Goal: Transaction & Acquisition: Purchase product/service

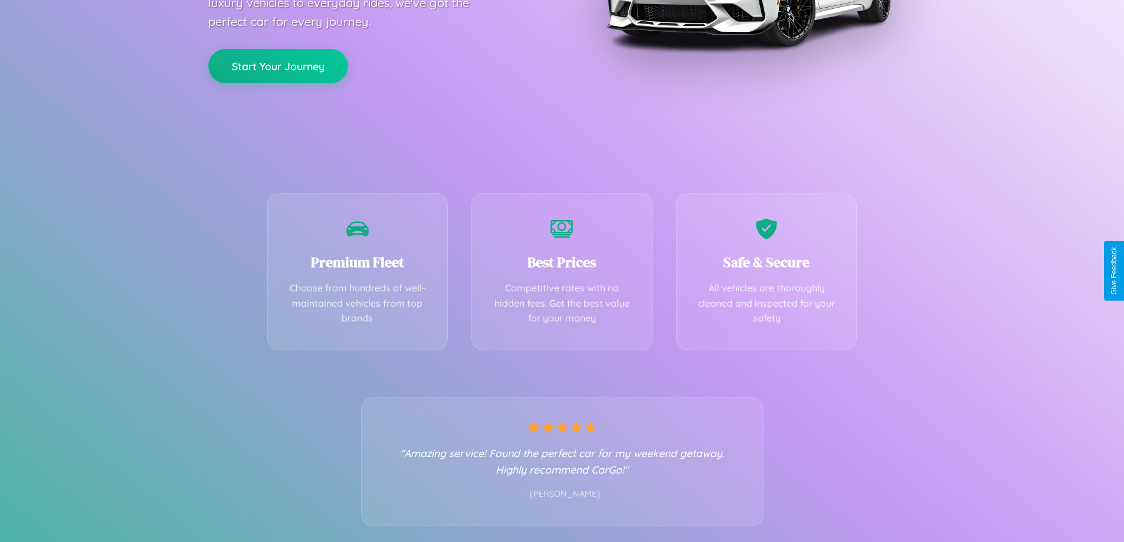
scroll to position [232, 0]
click at [562, 271] on div "Best Prices Competitive rates with no hidden fees. Get the best value for your …" at bounding box center [561, 268] width 181 height 158
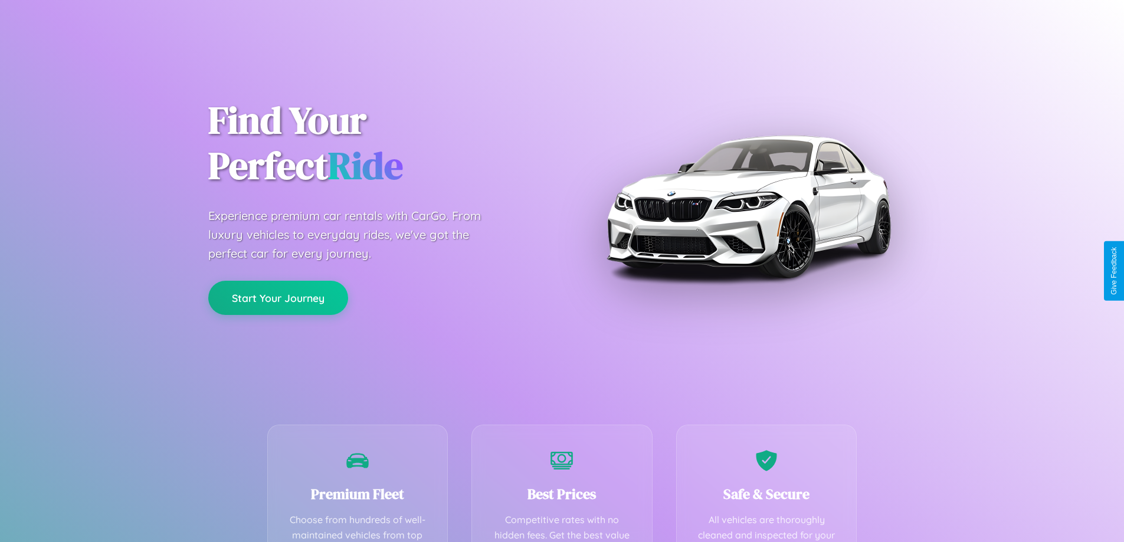
scroll to position [344, 0]
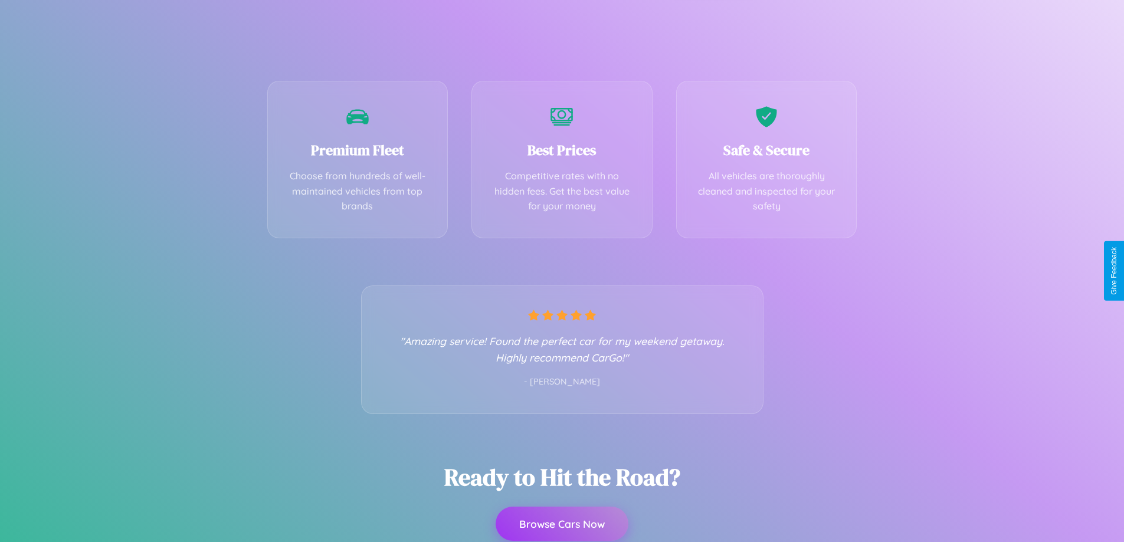
click at [562, 525] on button "Browse Cars Now" at bounding box center [562, 524] width 133 height 34
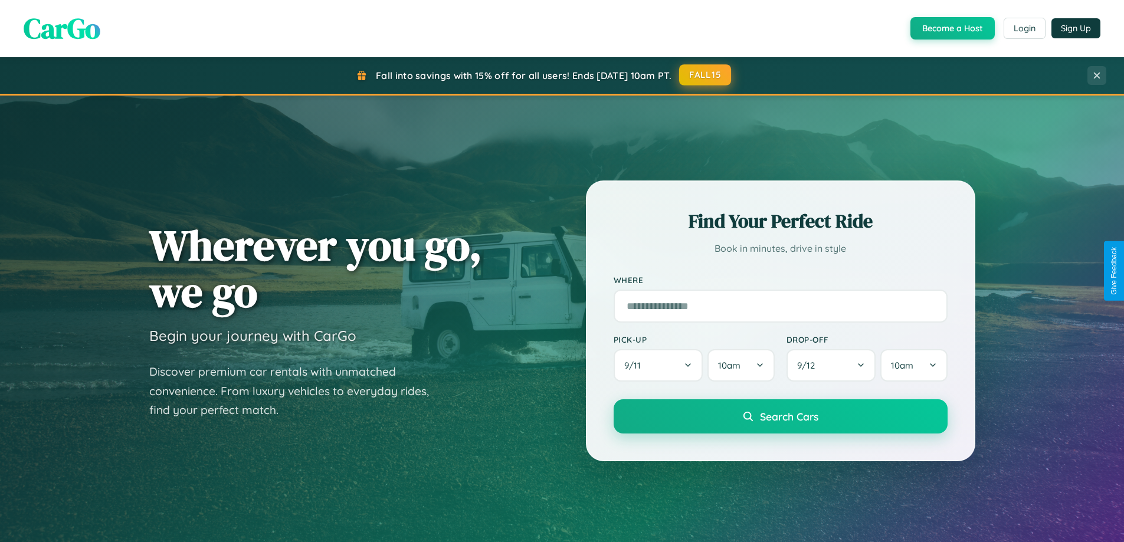
click at [706, 76] on button "FALL15" at bounding box center [705, 74] width 52 height 21
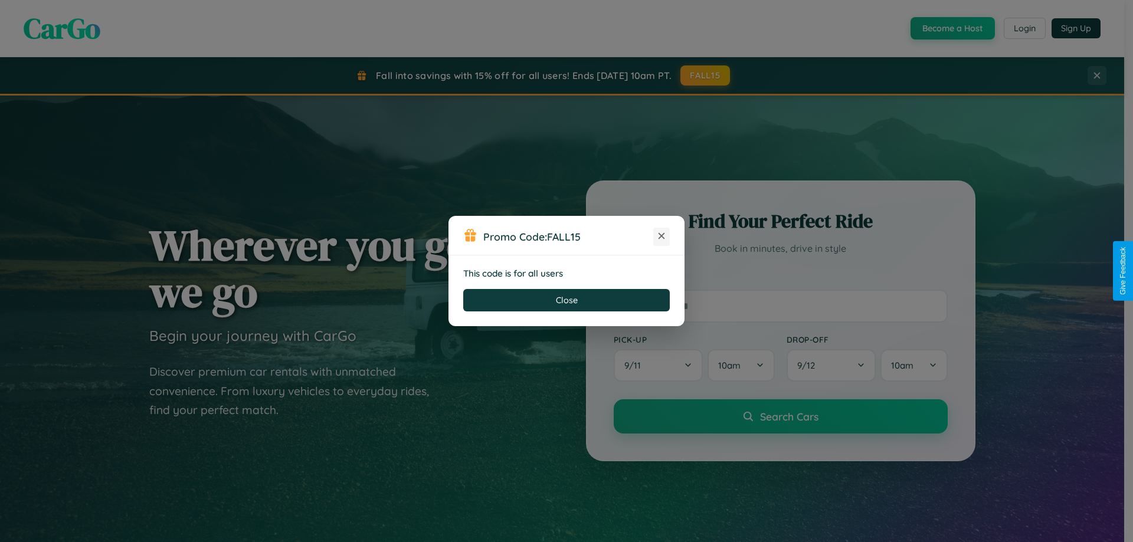
click at [661, 237] on icon at bounding box center [661, 236] width 12 height 12
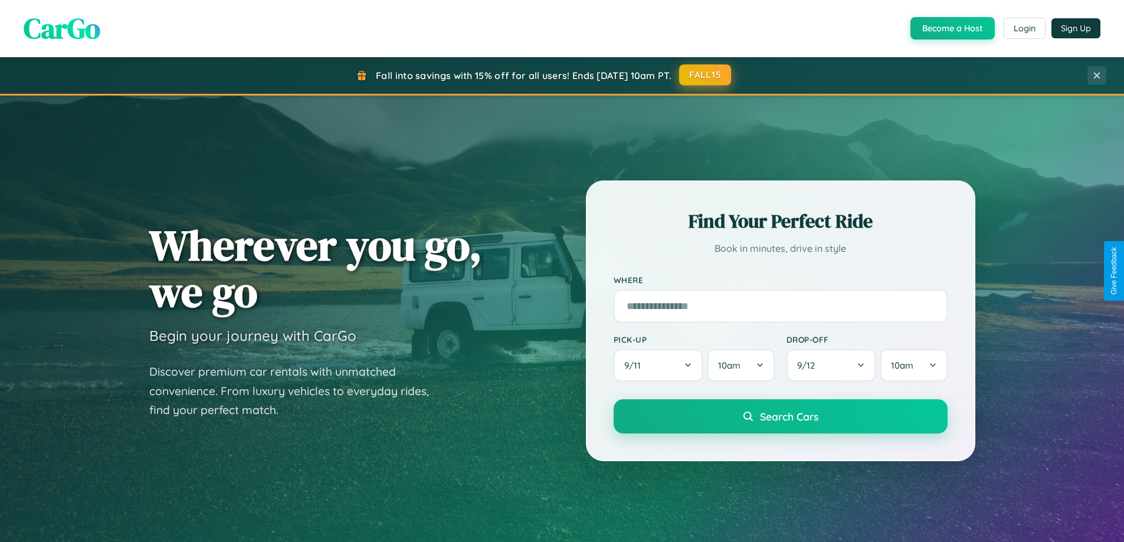
click at [706, 76] on button "FALL15" at bounding box center [705, 74] width 52 height 21
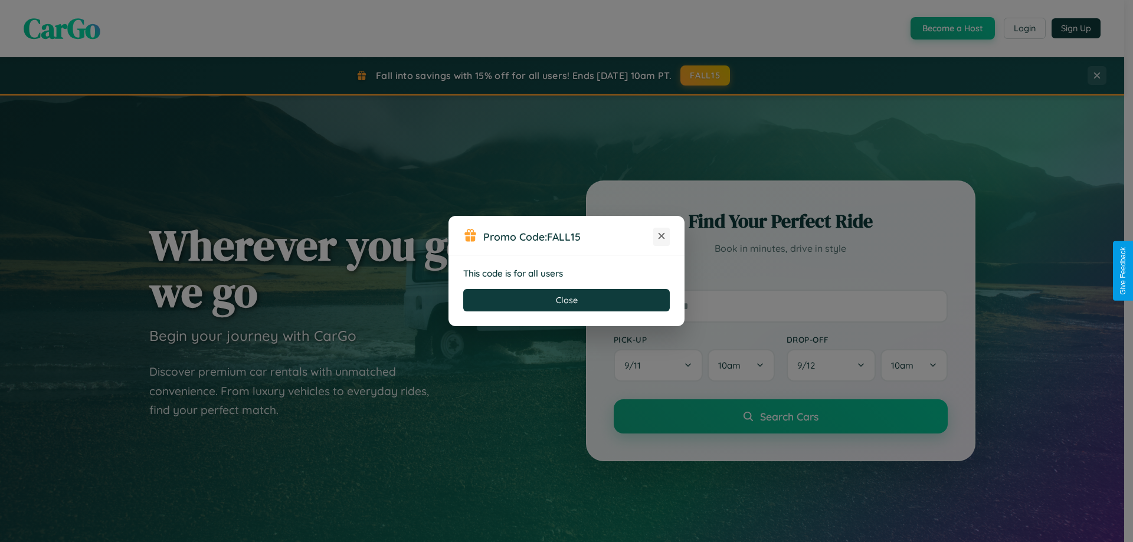
click at [661, 237] on icon at bounding box center [661, 236] width 12 height 12
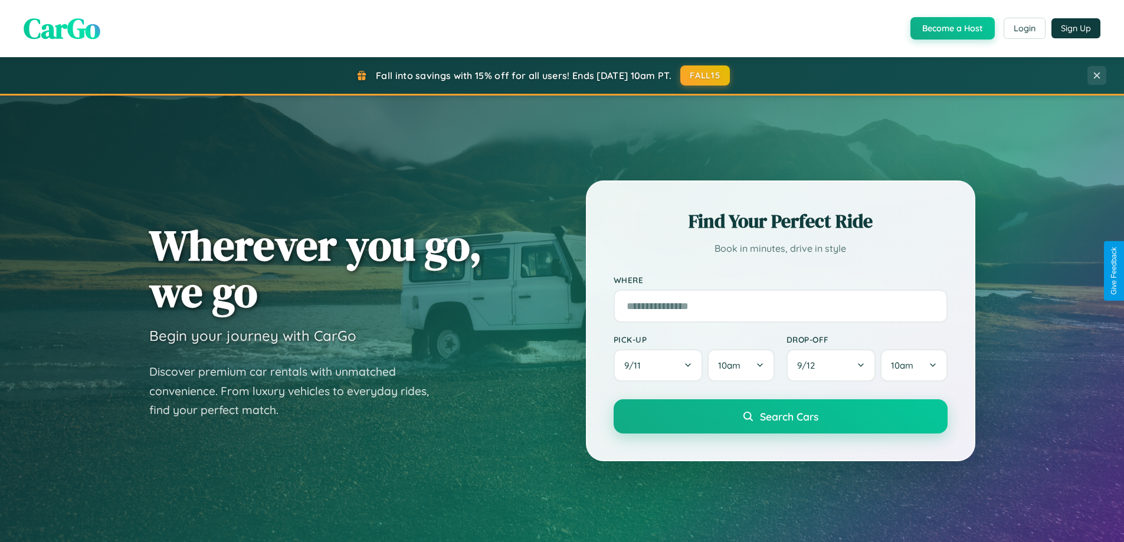
scroll to position [2270, 0]
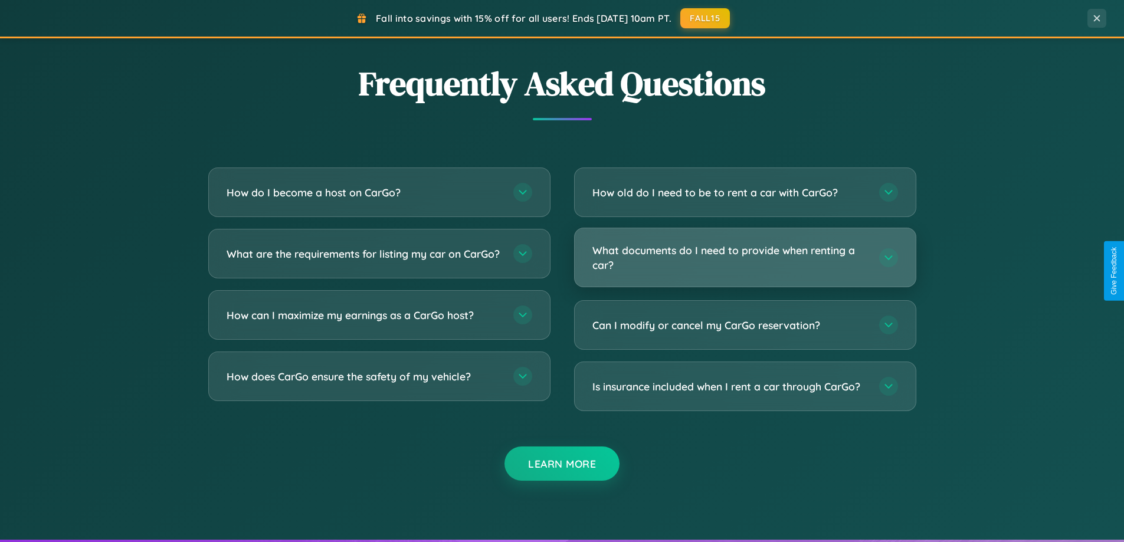
click at [745, 257] on h3 "What documents do I need to provide when renting a car?" at bounding box center [729, 257] width 275 height 29
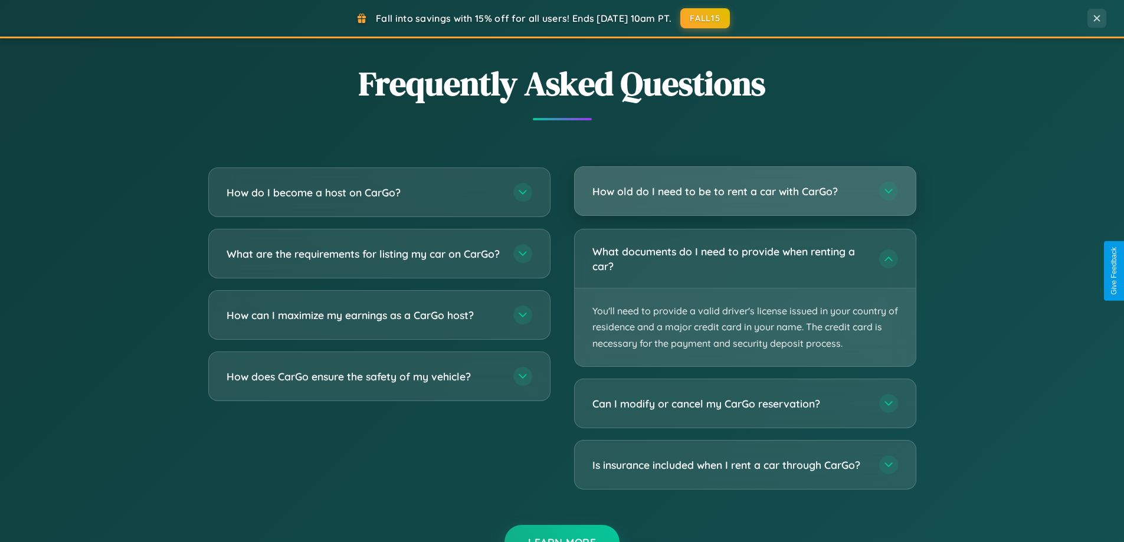
click at [745, 192] on h3 "How old do I need to be to rent a car with CarGo?" at bounding box center [729, 191] width 275 height 15
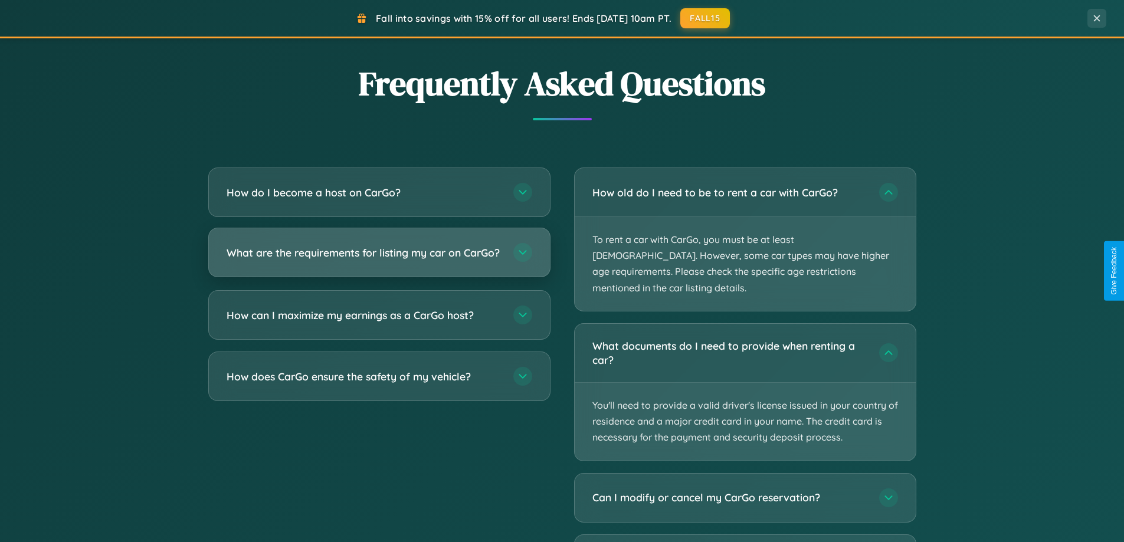
click at [379, 258] on h3 "What are the requirements for listing my car on CarGo?" at bounding box center [364, 252] width 275 height 15
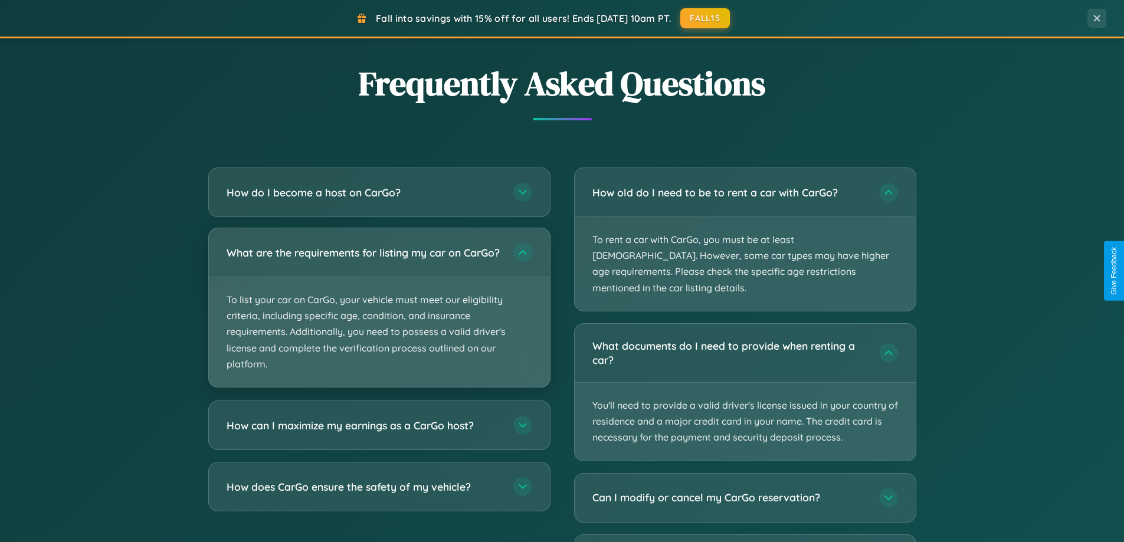
click at [379, 314] on p "To list your car on CarGo, your vehicle must meet our eligibility criteria, inc…" at bounding box center [379, 332] width 341 height 110
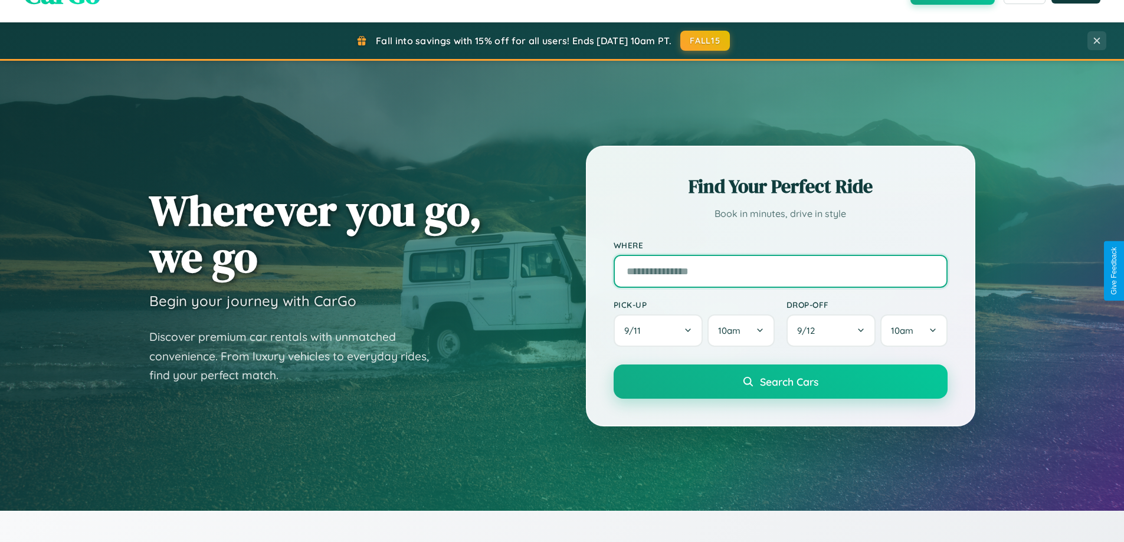
click at [780, 271] on input "text" at bounding box center [781, 271] width 334 height 33
type input "*********"
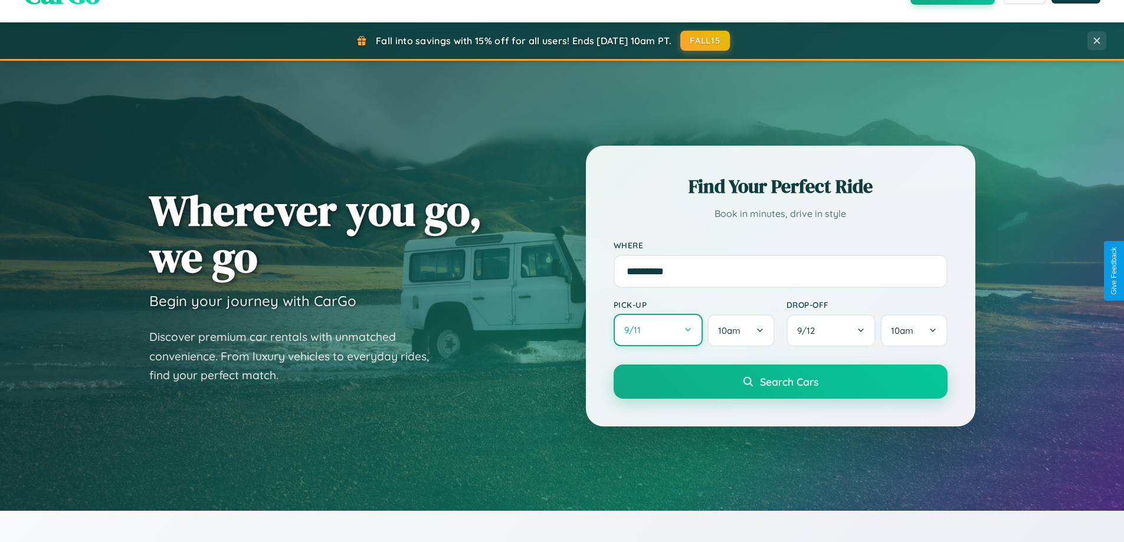
click at [658, 330] on button "9 / 11" at bounding box center [659, 330] width 90 height 32
select select "*"
select select "****"
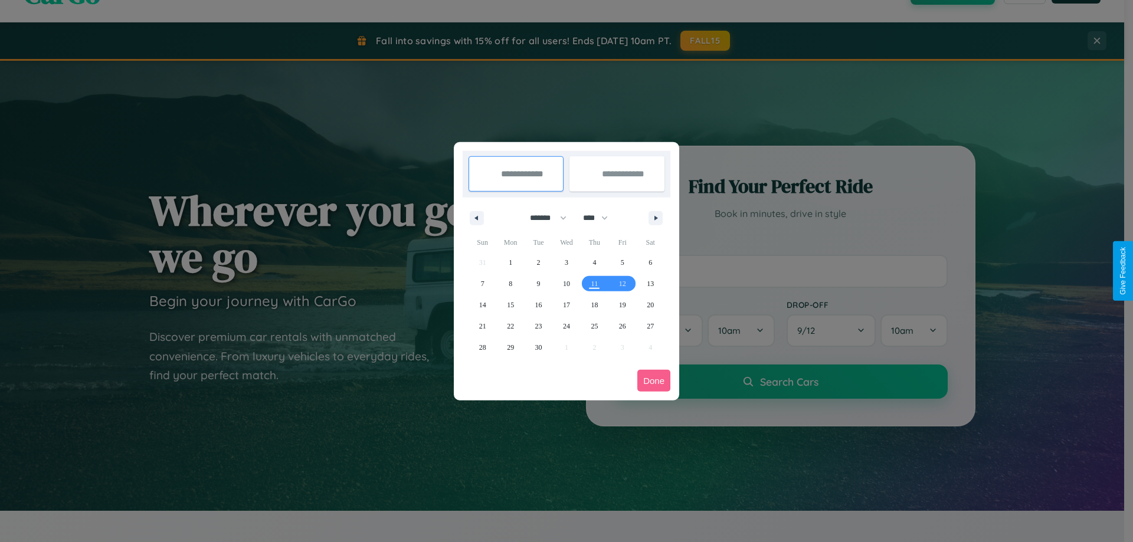
drag, startPoint x: 543, startPoint y: 218, endPoint x: 566, endPoint y: 237, distance: 30.2
click at [543, 218] on select "******* ******** ***** ***** *** **** **** ****** ********* ******* ******** **…" at bounding box center [546, 217] width 50 height 19
select select "*"
click at [482, 326] on span "19" at bounding box center [482, 326] width 7 height 21
type input "**********"
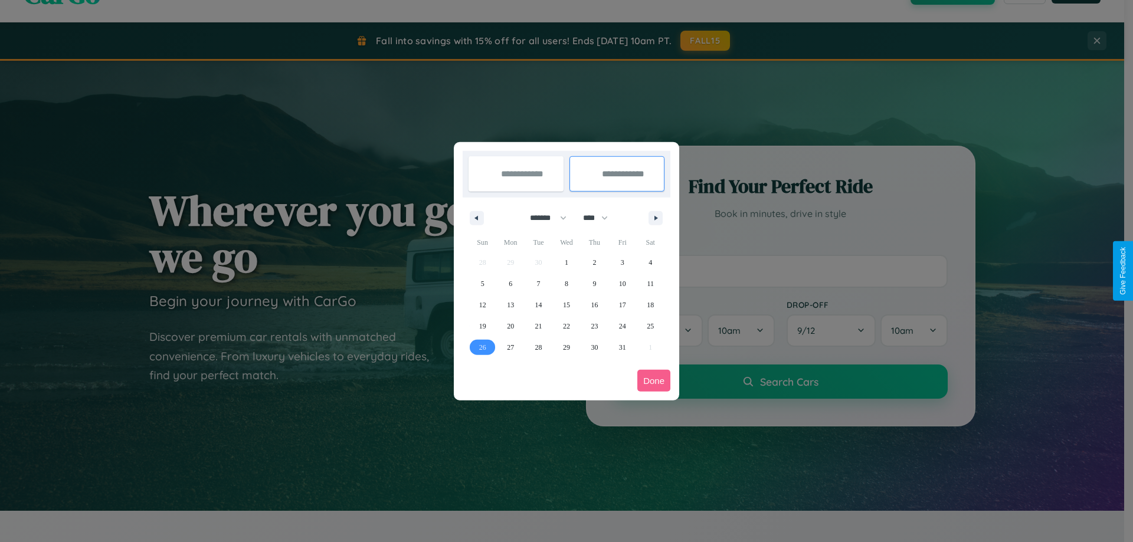
click at [482, 347] on span "26" at bounding box center [482, 347] width 7 height 21
type input "**********"
click at [654, 381] on button "Done" at bounding box center [653, 381] width 33 height 22
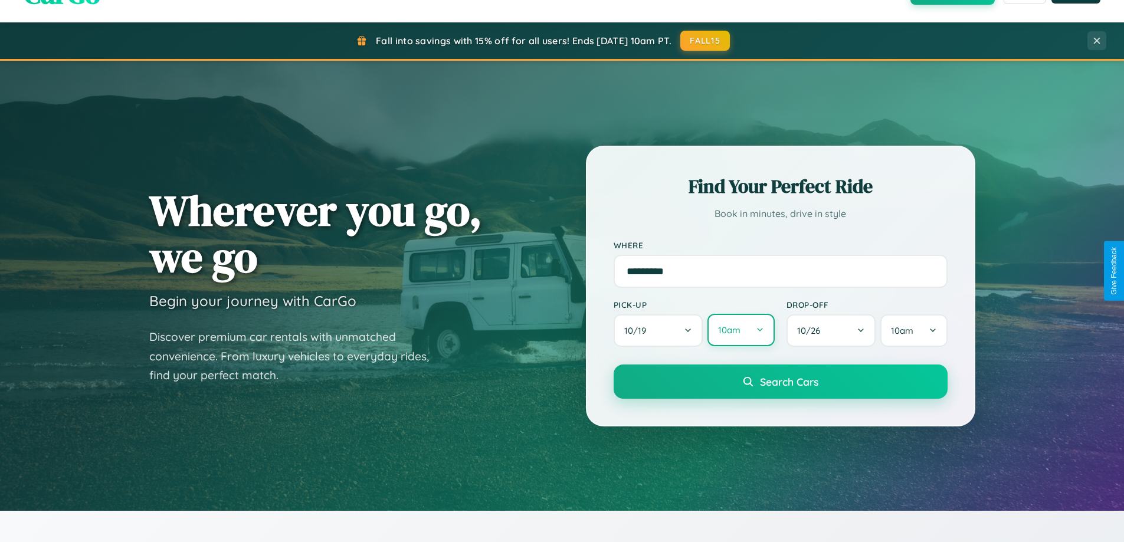
click at [740, 330] on button "10am" at bounding box center [740, 330] width 67 height 32
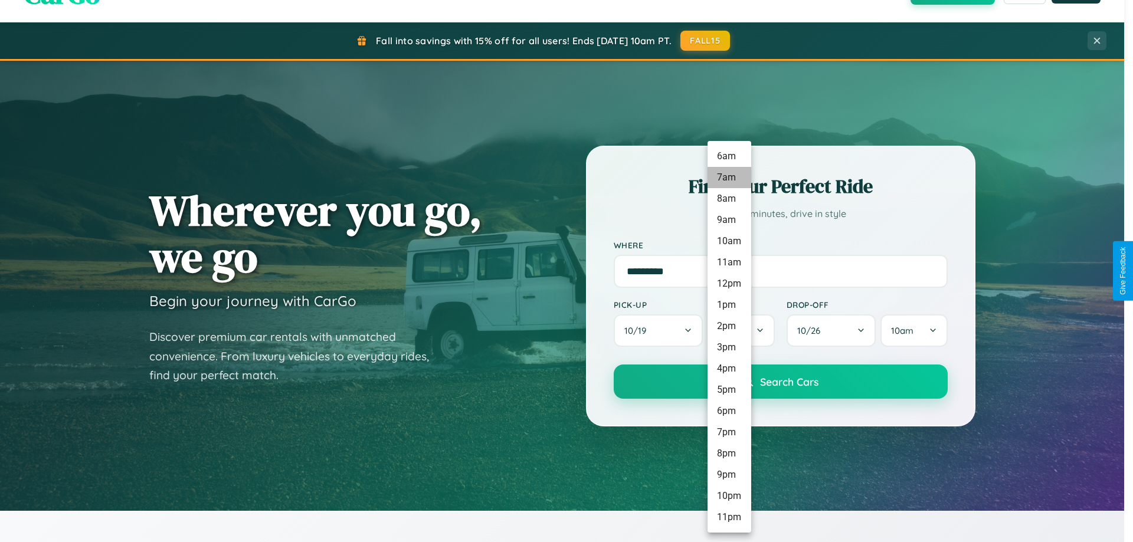
click at [729, 178] on li "7am" at bounding box center [729, 177] width 44 height 21
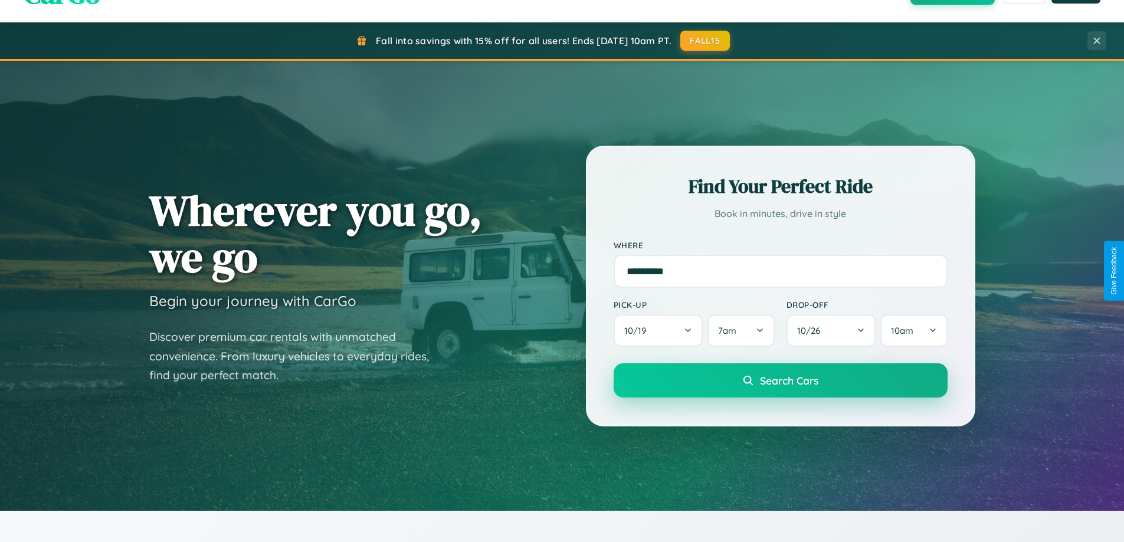
click at [780, 382] on span "Search Cars" at bounding box center [789, 380] width 58 height 13
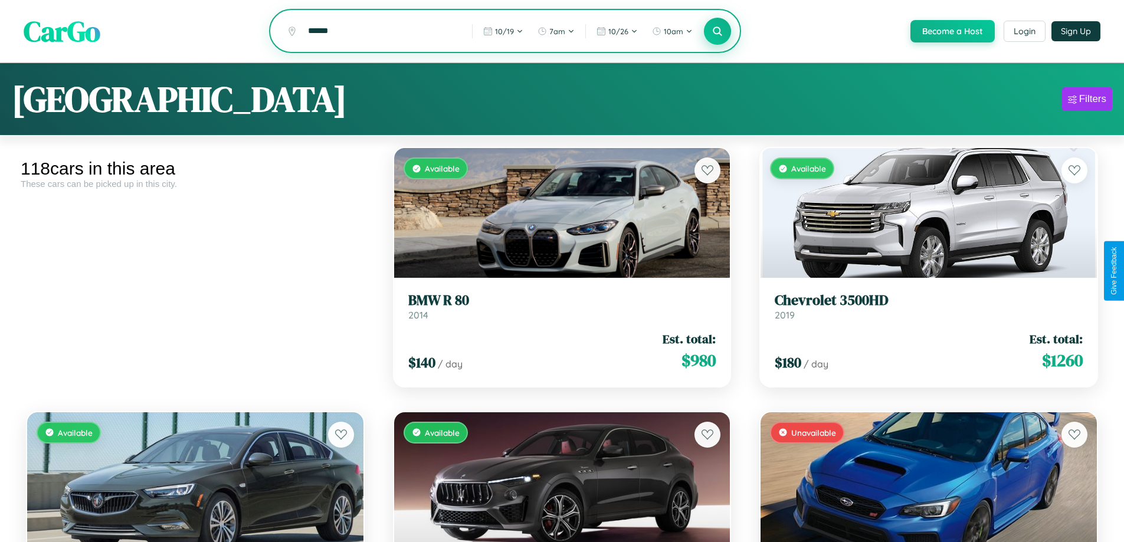
click at [717, 32] on icon at bounding box center [717, 30] width 11 height 11
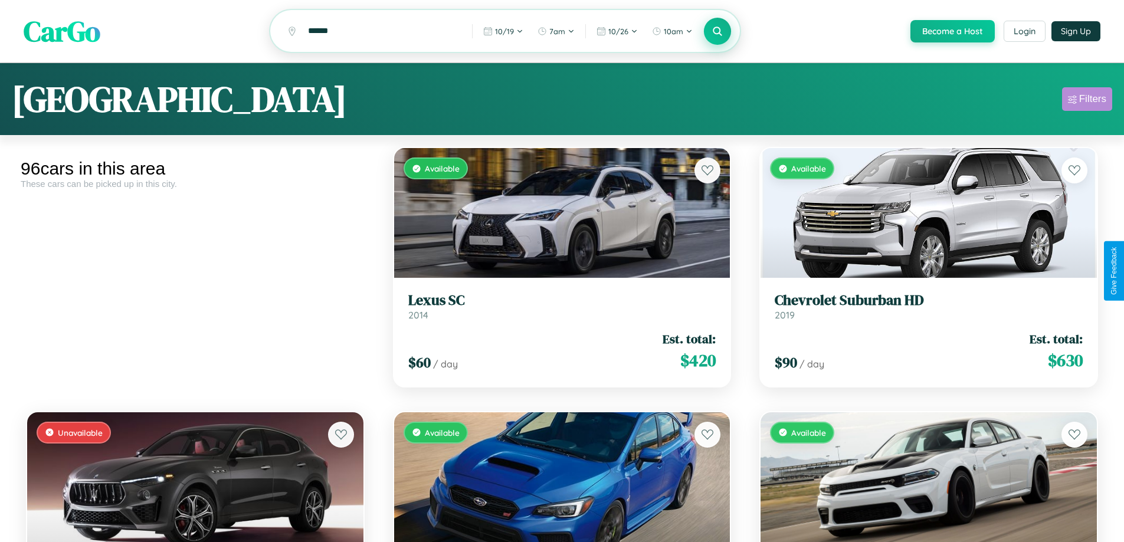
click at [1087, 101] on div "Filters" at bounding box center [1092, 99] width 27 height 12
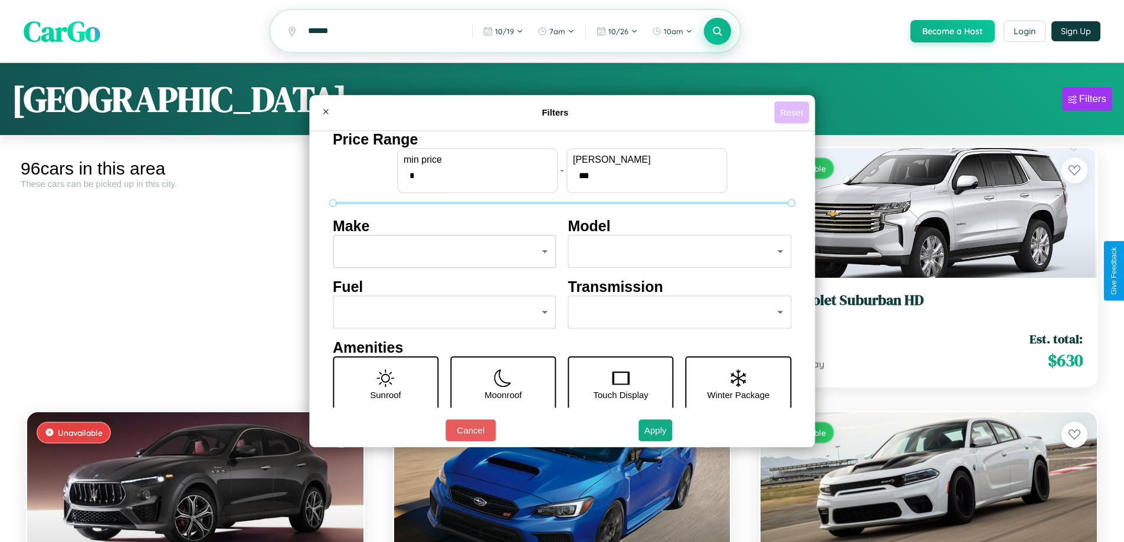
click at [793, 112] on button "Reset" at bounding box center [791, 112] width 35 height 22
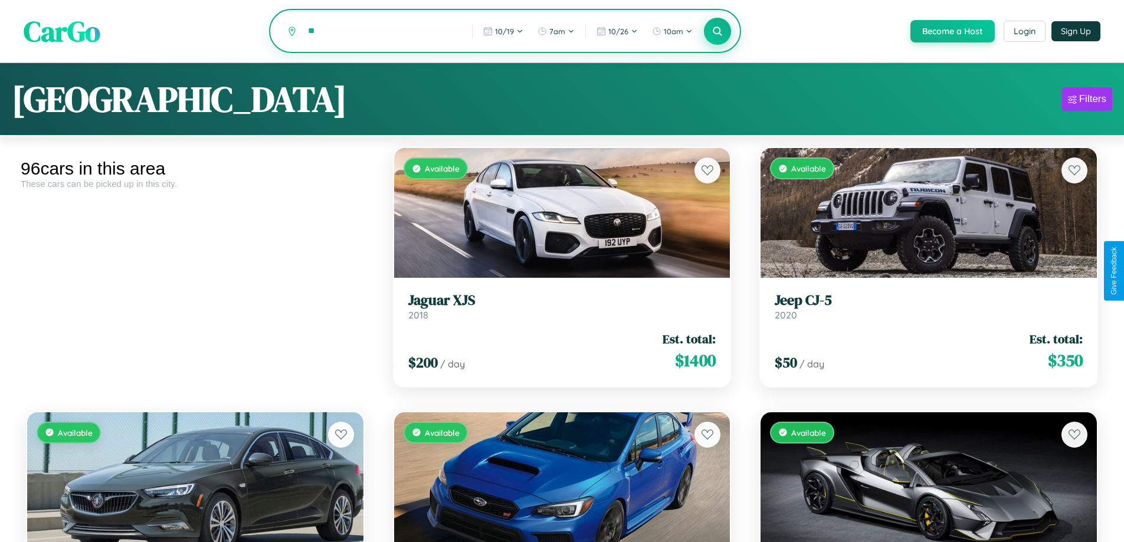
type input "*"
type input "******"
click at [717, 32] on icon at bounding box center [717, 30] width 11 height 11
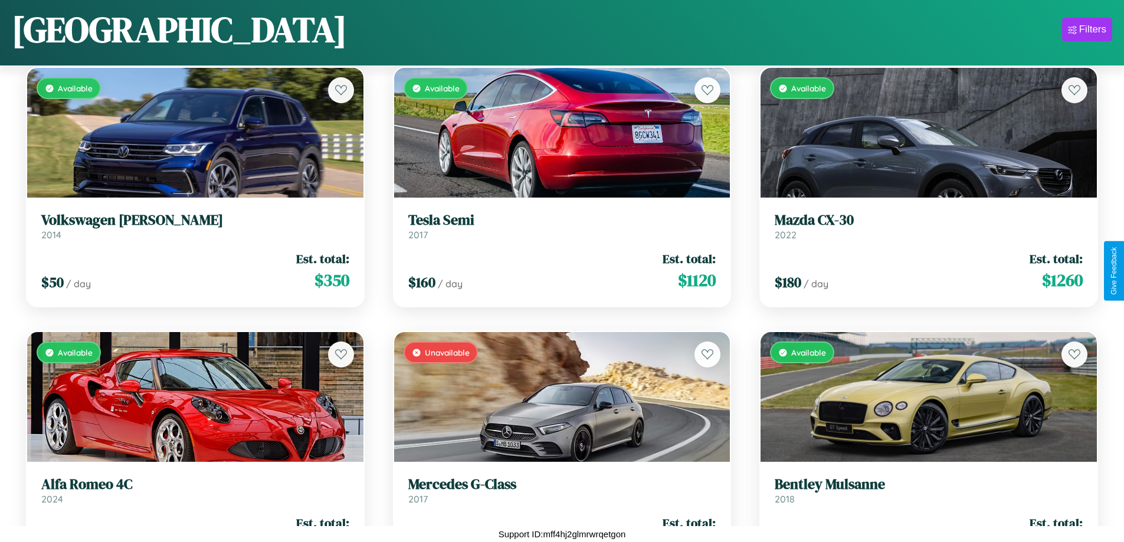
scroll to position [7035, 0]
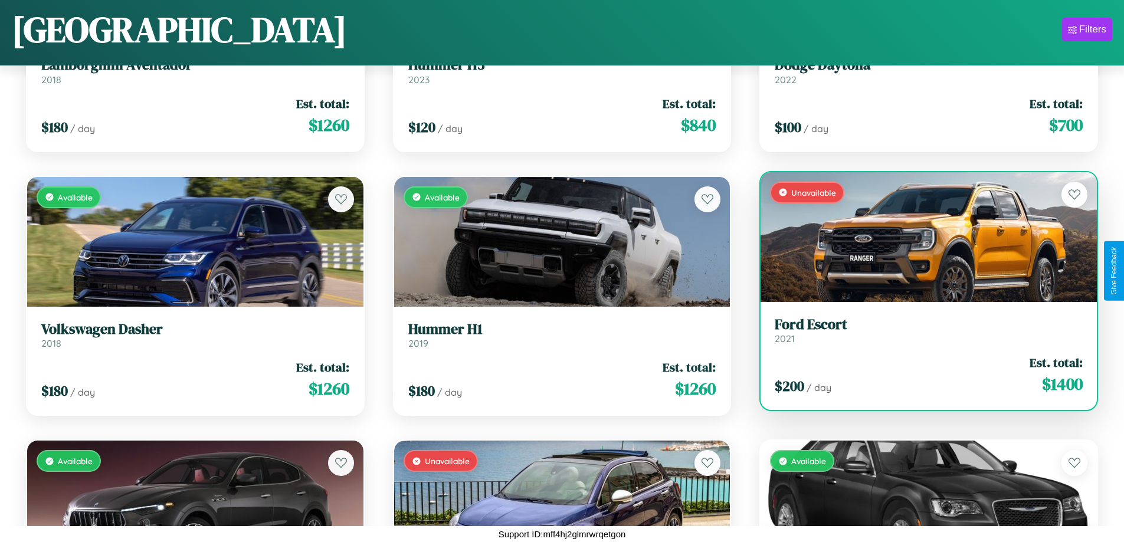
click at [921, 333] on link "Ford Escort 2021" at bounding box center [929, 330] width 308 height 29
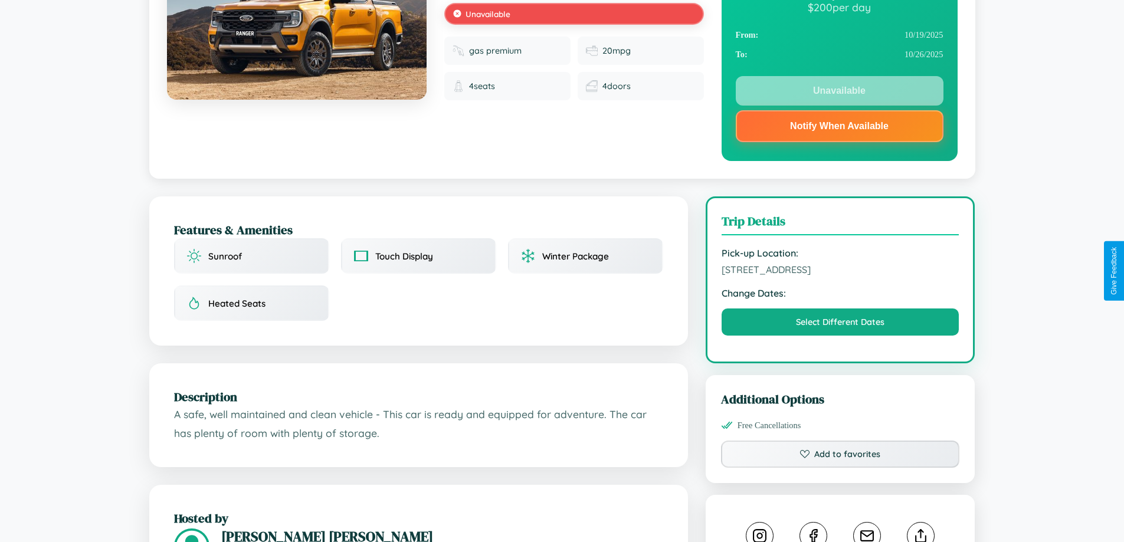
scroll to position [158, 0]
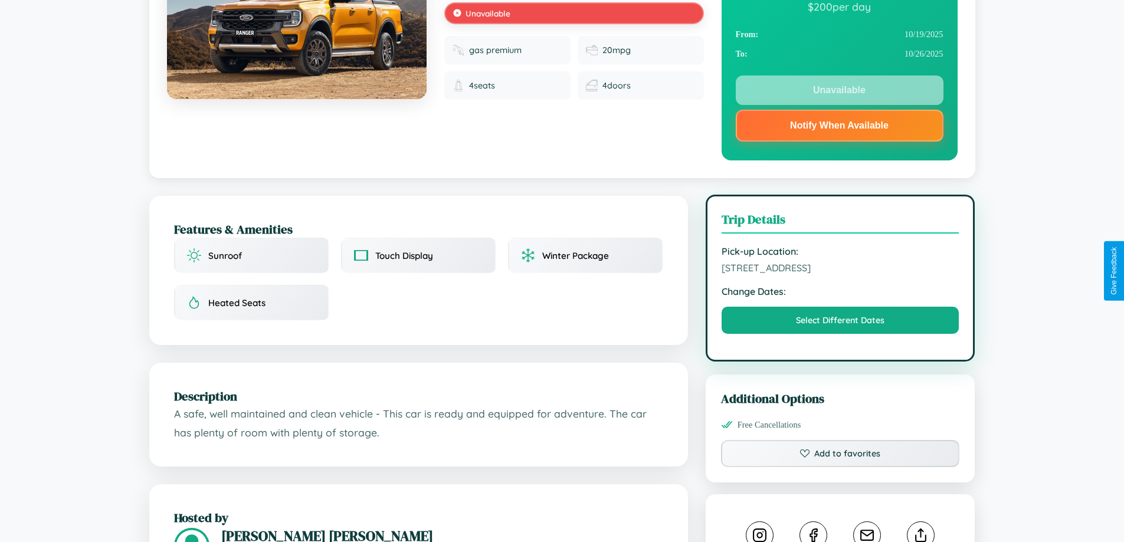
click at [840, 271] on span "3178 Chestnut Street Lisbon 52873 Portugal" at bounding box center [841, 268] width 238 height 12
click at [840, 270] on span "3178 Chestnut Street Lisbon 52873 Portugal" at bounding box center [841, 268] width 238 height 12
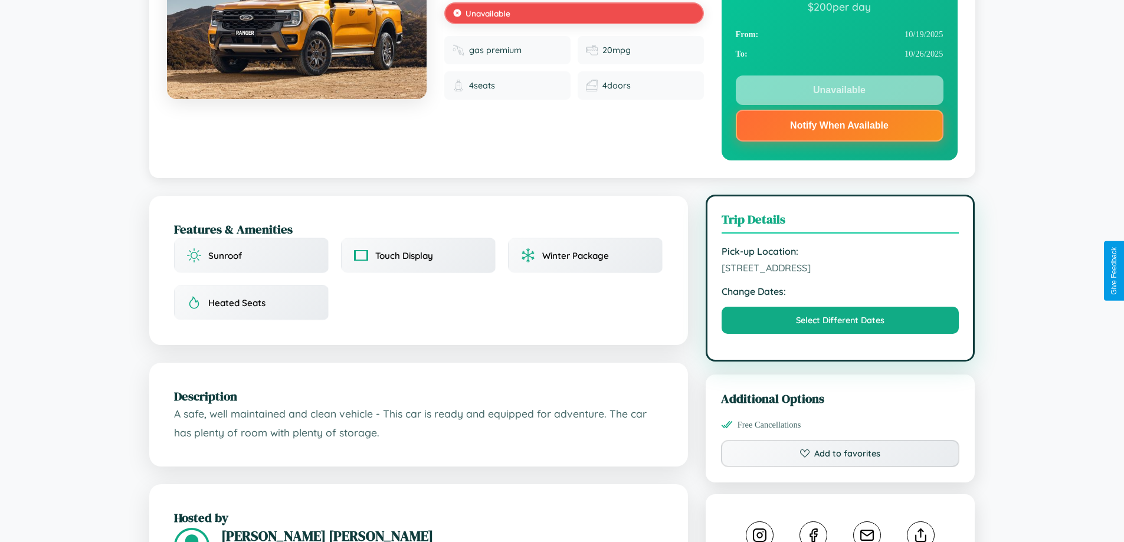
click at [840, 270] on span "3178 Chestnut Street Lisbon 52873 Portugal" at bounding box center [841, 268] width 238 height 12
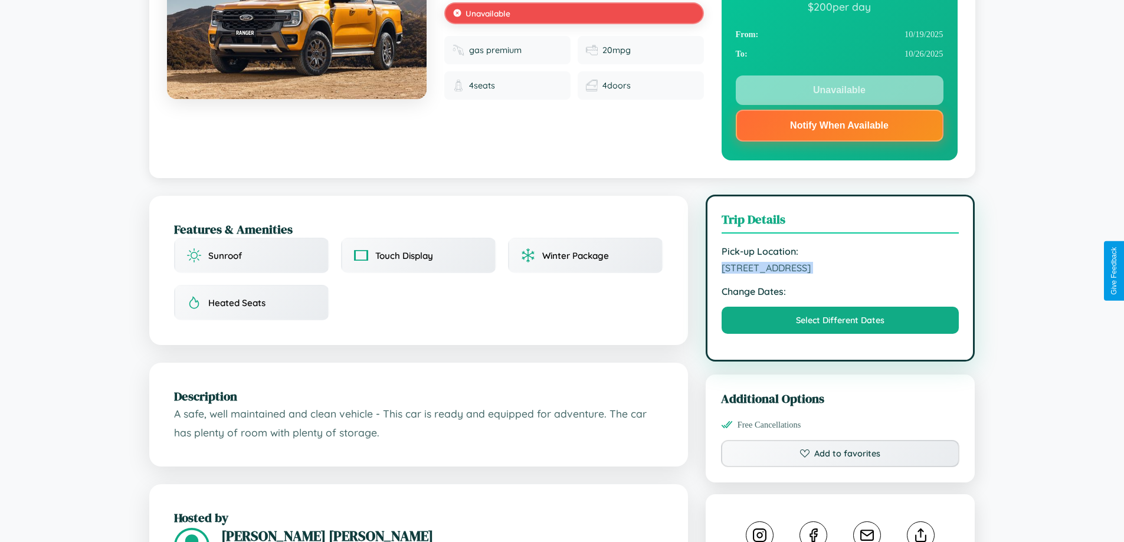
click at [840, 270] on span "3178 Chestnut Street Lisbon 52873 Portugal" at bounding box center [841, 268] width 238 height 12
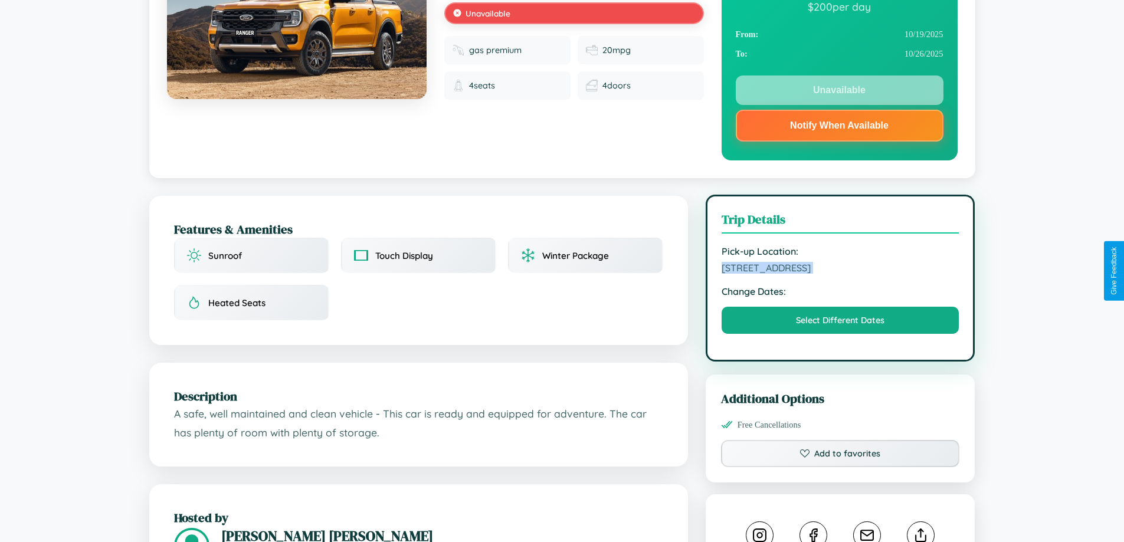
click at [840, 270] on span "3178 Chestnut Street Lisbon 52873 Portugal" at bounding box center [841, 268] width 238 height 12
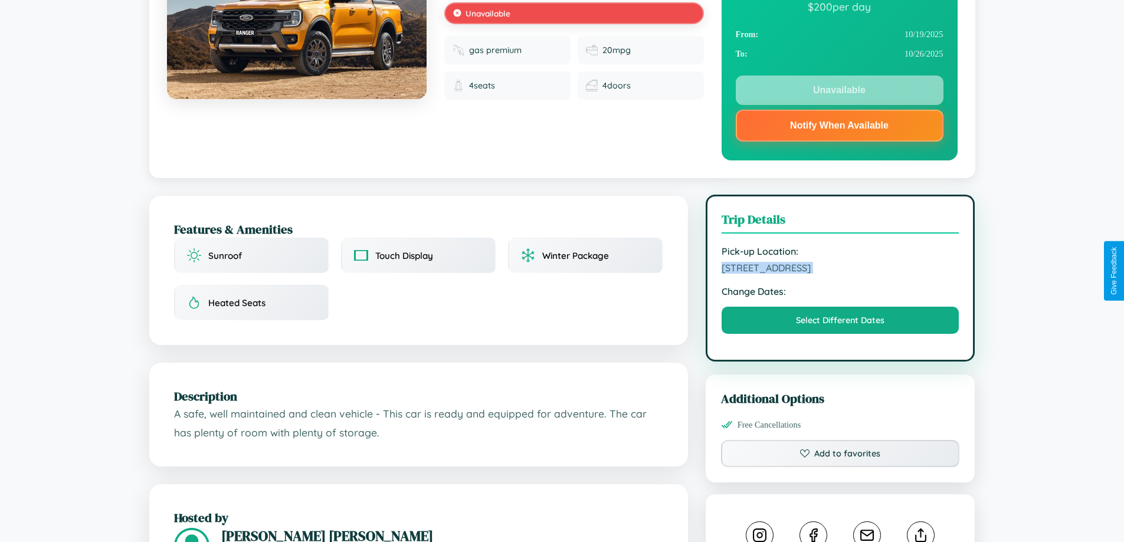
click at [840, 270] on span "3178 Chestnut Street Lisbon 52873 Portugal" at bounding box center [841, 268] width 238 height 12
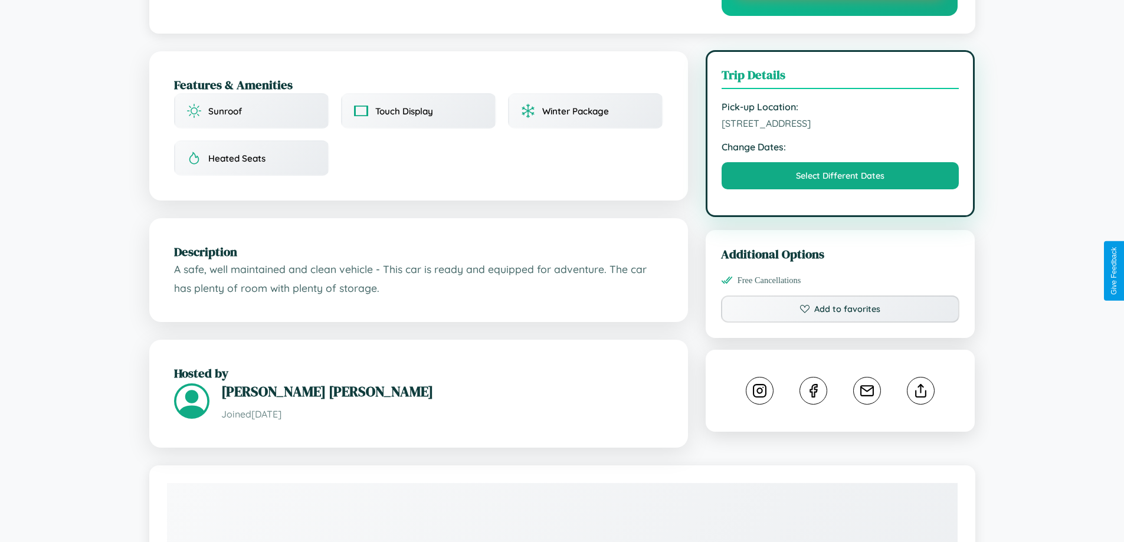
scroll to position [343, 0]
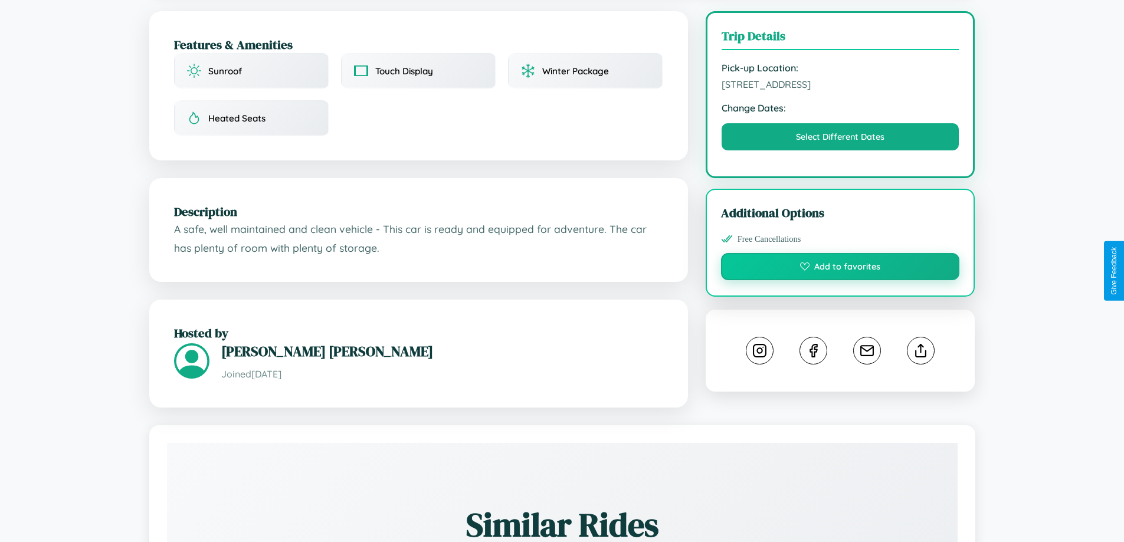
click at [840, 268] on button "Add to favorites" at bounding box center [840, 266] width 239 height 27
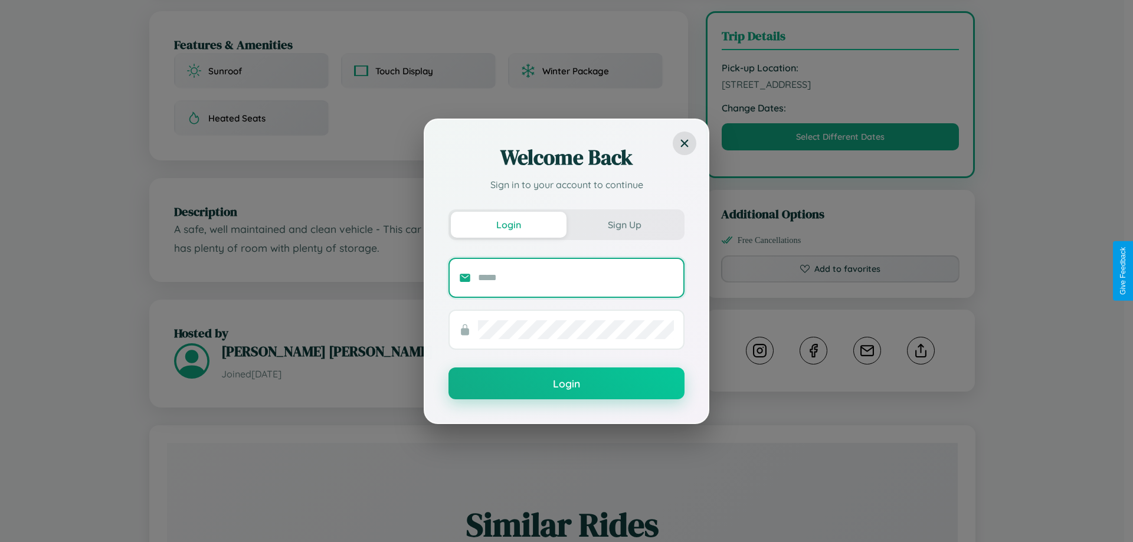
click at [576, 277] on input "text" at bounding box center [576, 277] width 196 height 19
type input "**********"
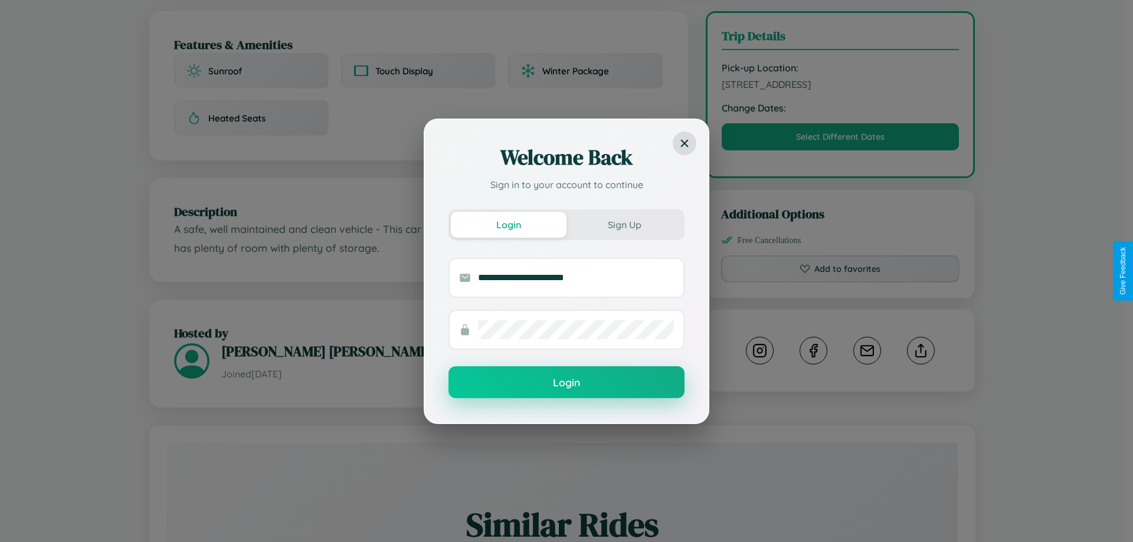
click at [566, 383] on button "Login" at bounding box center [566, 382] width 236 height 32
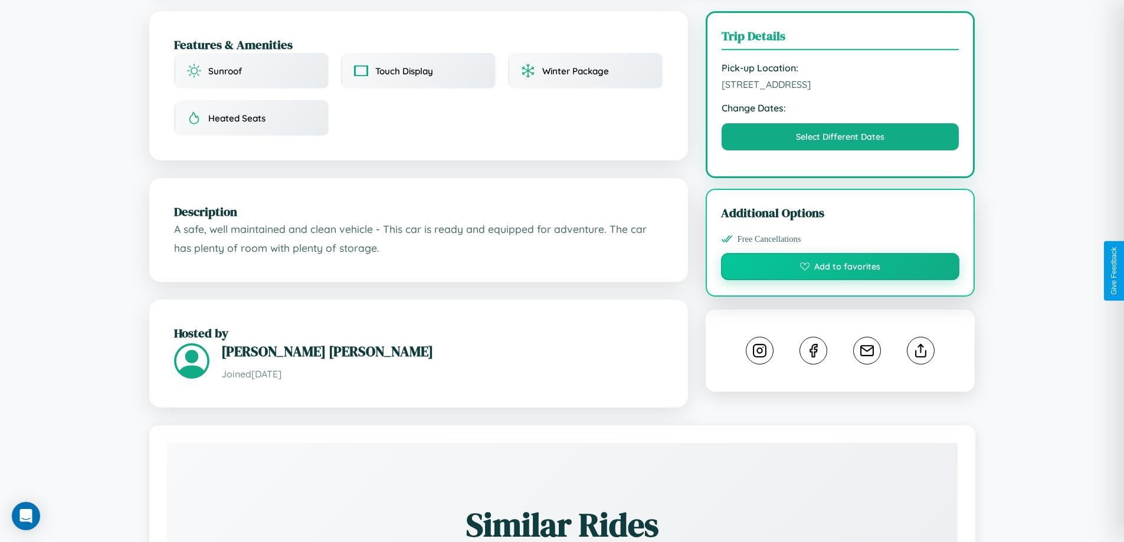
click at [840, 269] on button "Add to favorites" at bounding box center [840, 266] width 239 height 27
